Goal: Information Seeking & Learning: Learn about a topic

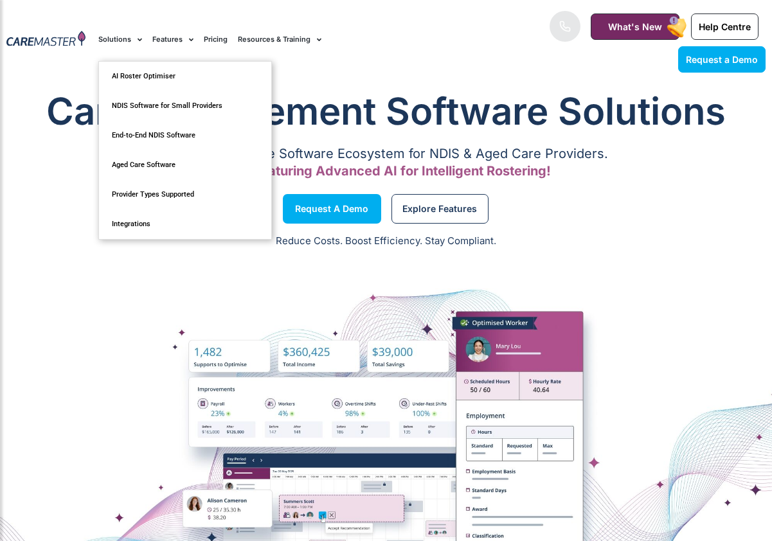
click at [120, 40] on link "Solutions" at bounding box center [120, 39] width 44 height 43
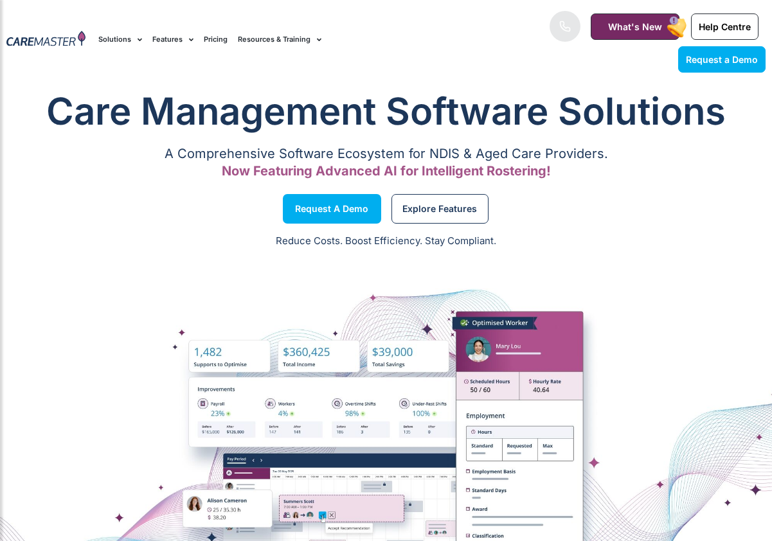
click at [120, 40] on link "Solutions" at bounding box center [120, 39] width 44 height 43
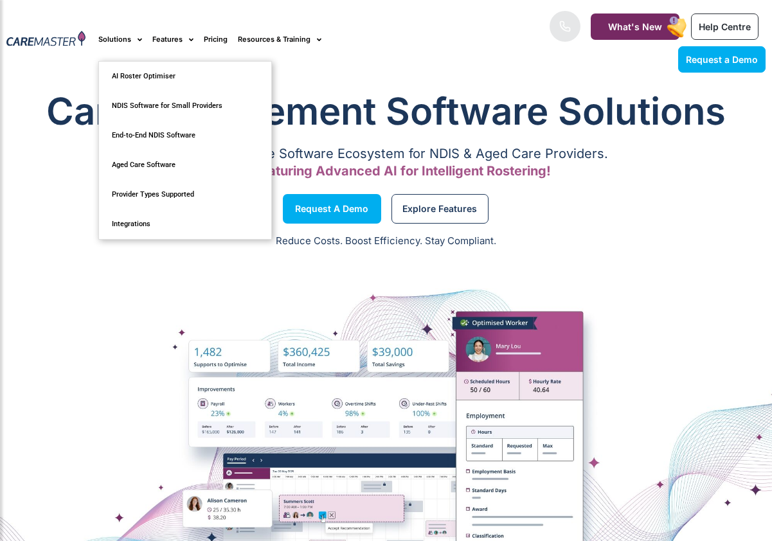
click at [507, 248] on div "Reduce Costs. Boost Efficiency. Stay Compliant." at bounding box center [386, 241] width 772 height 31
